Goal: Task Accomplishment & Management: Manage account settings

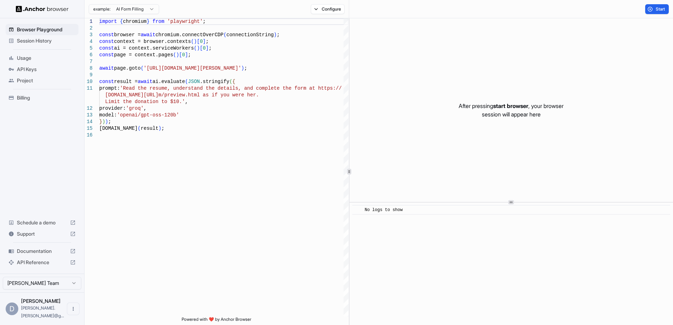
click at [39, 38] on span "Session History" at bounding box center [46, 40] width 59 height 7
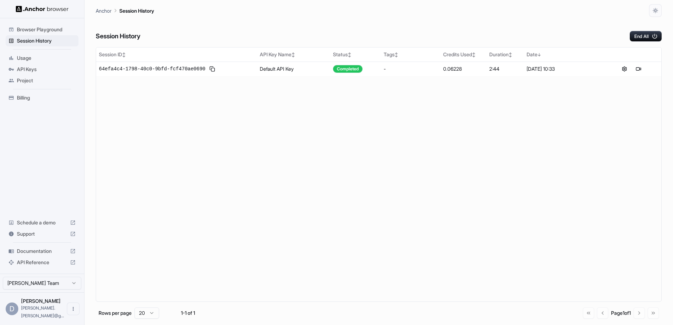
click at [29, 59] on span "Usage" at bounding box center [46, 58] width 59 height 7
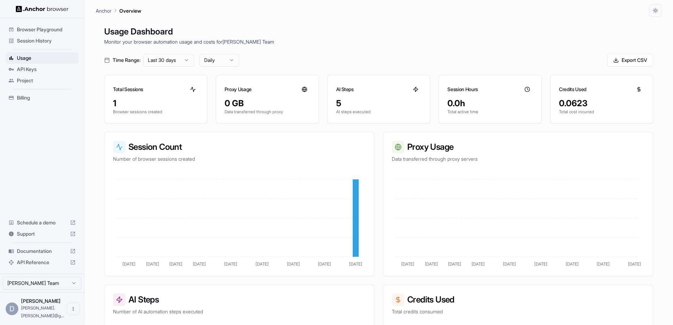
scroll to position [104, 0]
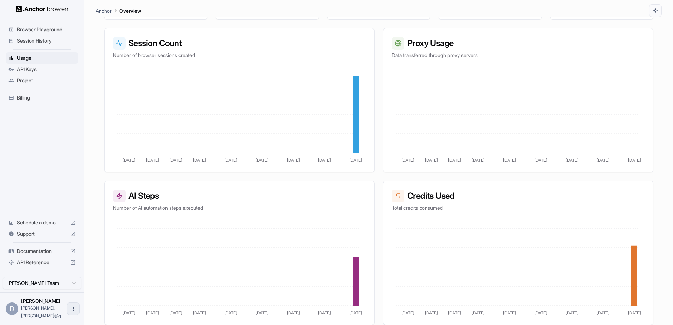
click at [73, 311] on icon "Open menu" at bounding box center [73, 309] width 1 height 4
click at [25, 94] on div at bounding box center [336, 162] width 673 height 325
click at [27, 97] on span "Billing" at bounding box center [46, 97] width 59 height 7
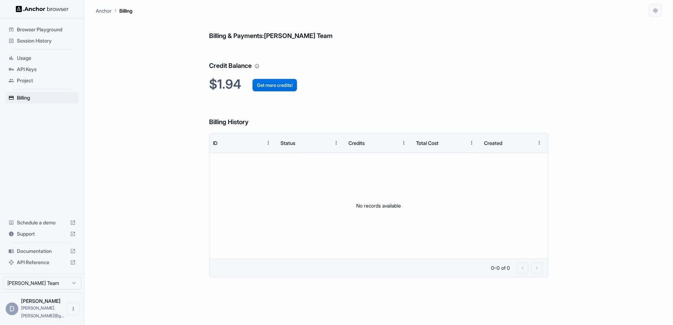
click at [283, 87] on button "Get more credits!" at bounding box center [274, 85] width 45 height 13
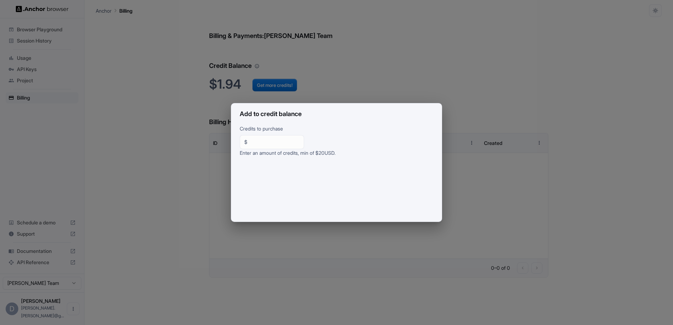
click at [321, 229] on div "Add to credit balance Credits to purchase $ ** ​ Enter an amount of credits, mi…" at bounding box center [336, 162] width 673 height 325
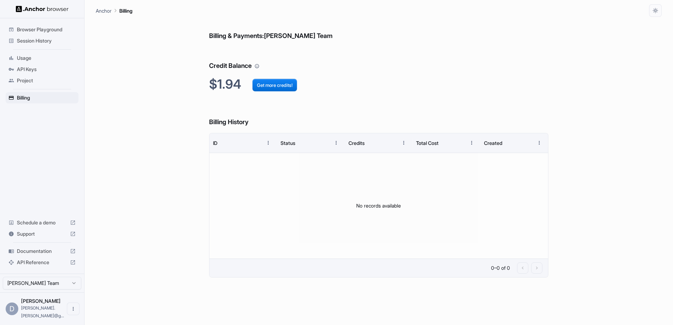
click at [104, 11] on p "Anchor" at bounding box center [104, 10] width 16 height 7
click at [36, 31] on span "Browser Playground" at bounding box center [46, 29] width 59 height 7
